Goal: Check status: Check status

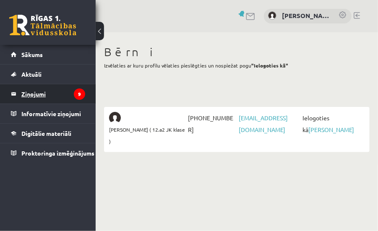
click at [51, 90] on legend "Ziņojumi 9" at bounding box center [53, 93] width 64 height 19
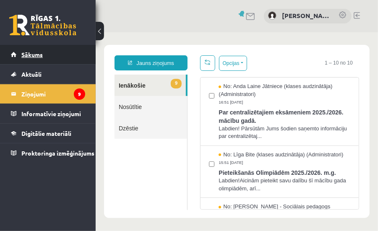
click at [39, 58] on link "Sākums" at bounding box center [48, 54] width 74 height 19
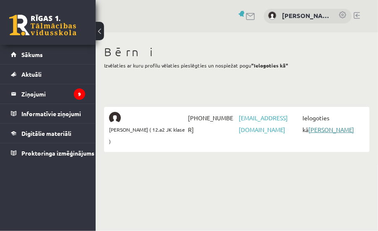
click at [313, 132] on link "[PERSON_NAME]" at bounding box center [331, 130] width 46 height 8
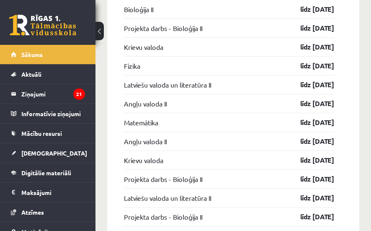
scroll to position [1110, 0]
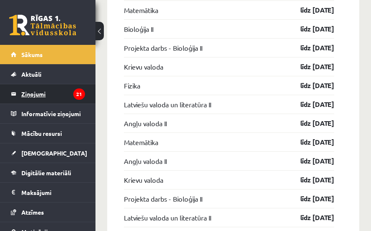
click at [41, 89] on legend "Ziņojumi 21" at bounding box center [53, 93] width 64 height 19
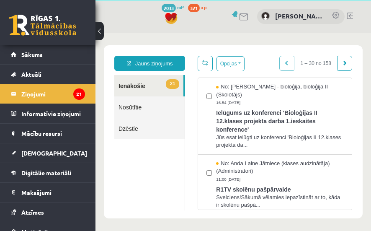
click at [38, 91] on legend "Ziņojumi 21" at bounding box center [53, 93] width 64 height 19
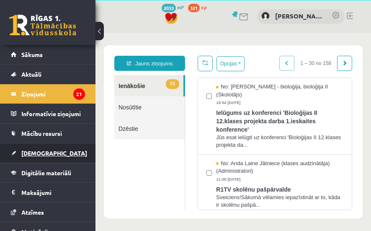
click at [41, 148] on link "Ieskaites" at bounding box center [48, 152] width 74 height 19
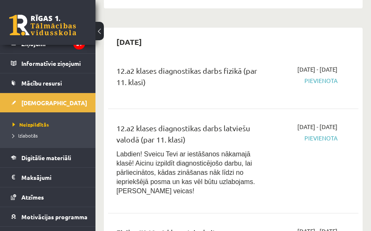
scroll to position [582, 0]
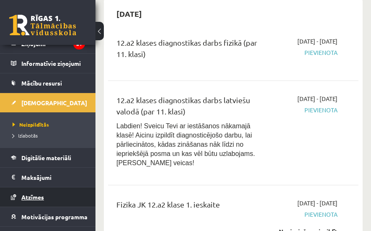
click at [30, 197] on span "Atzīmes" at bounding box center [32, 197] width 23 height 8
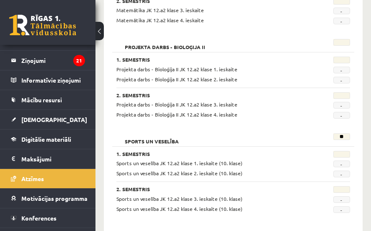
scroll to position [916, 0]
